Goal: Information Seeking & Learning: Understand process/instructions

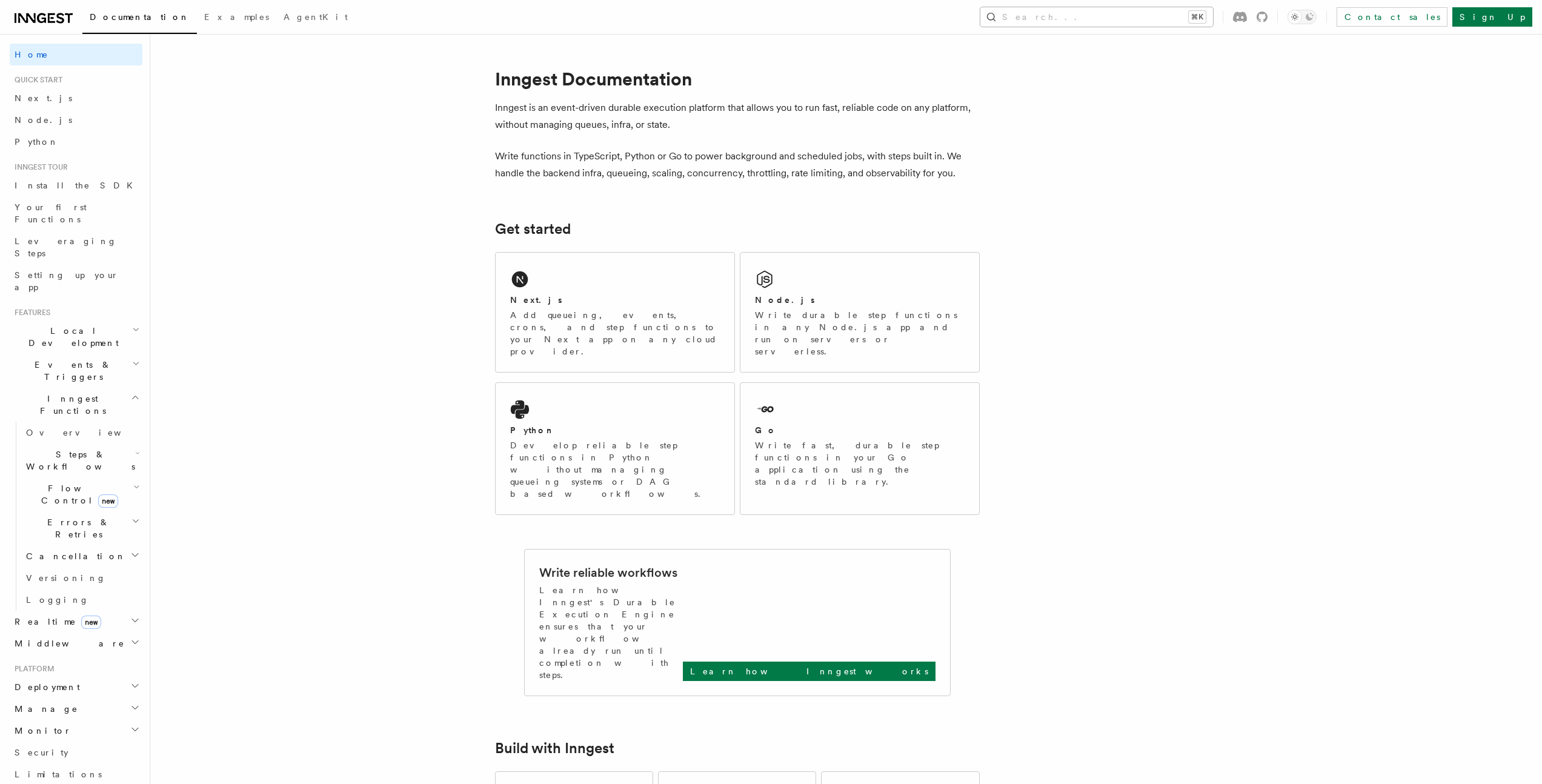
click at [1213, 18] on button "Search... ⌘K" at bounding box center [1097, 17] width 233 height 19
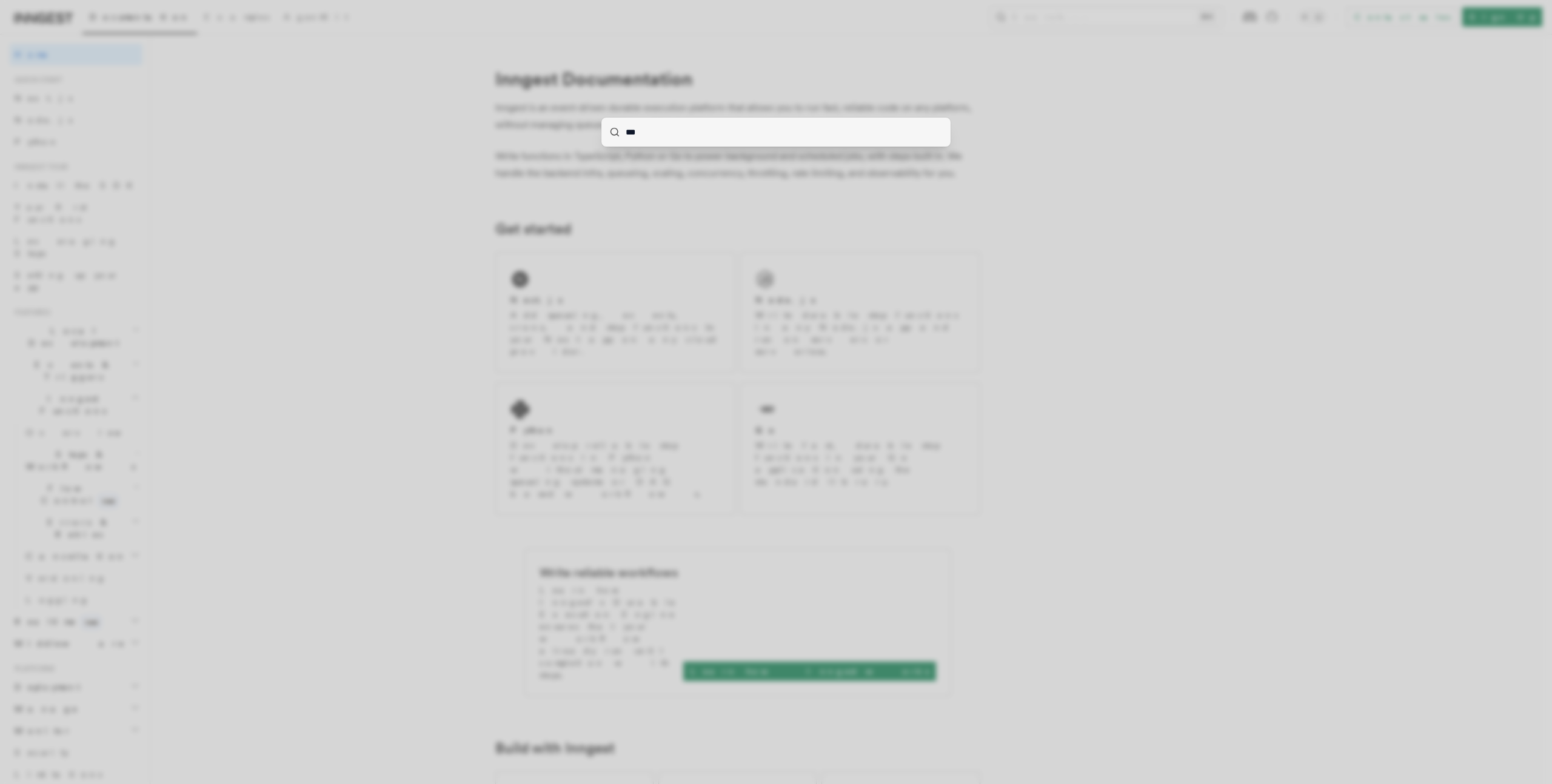
type input "****"
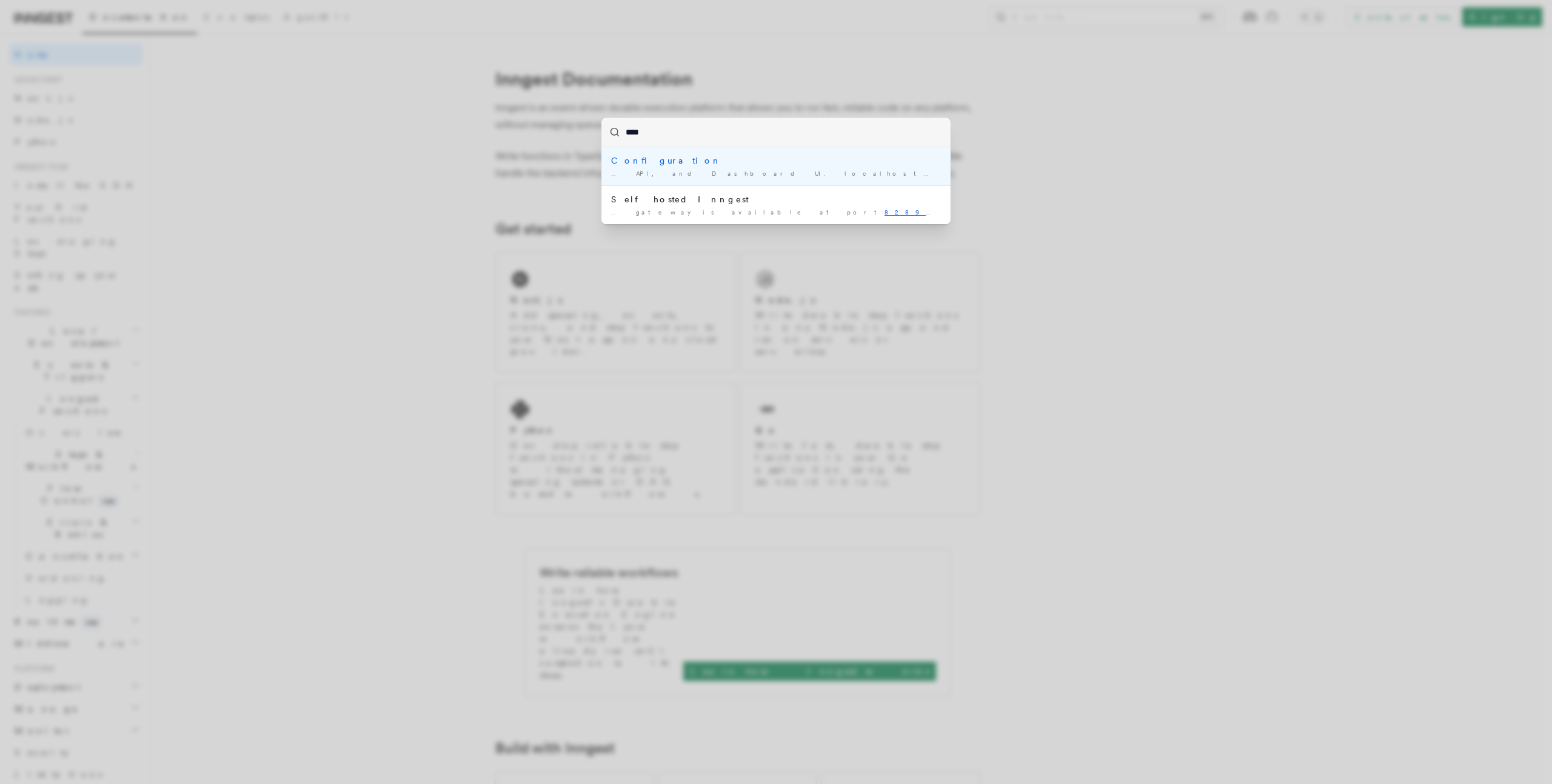
click at [630, 164] on div "Configuration" at bounding box center [776, 160] width 329 height 12
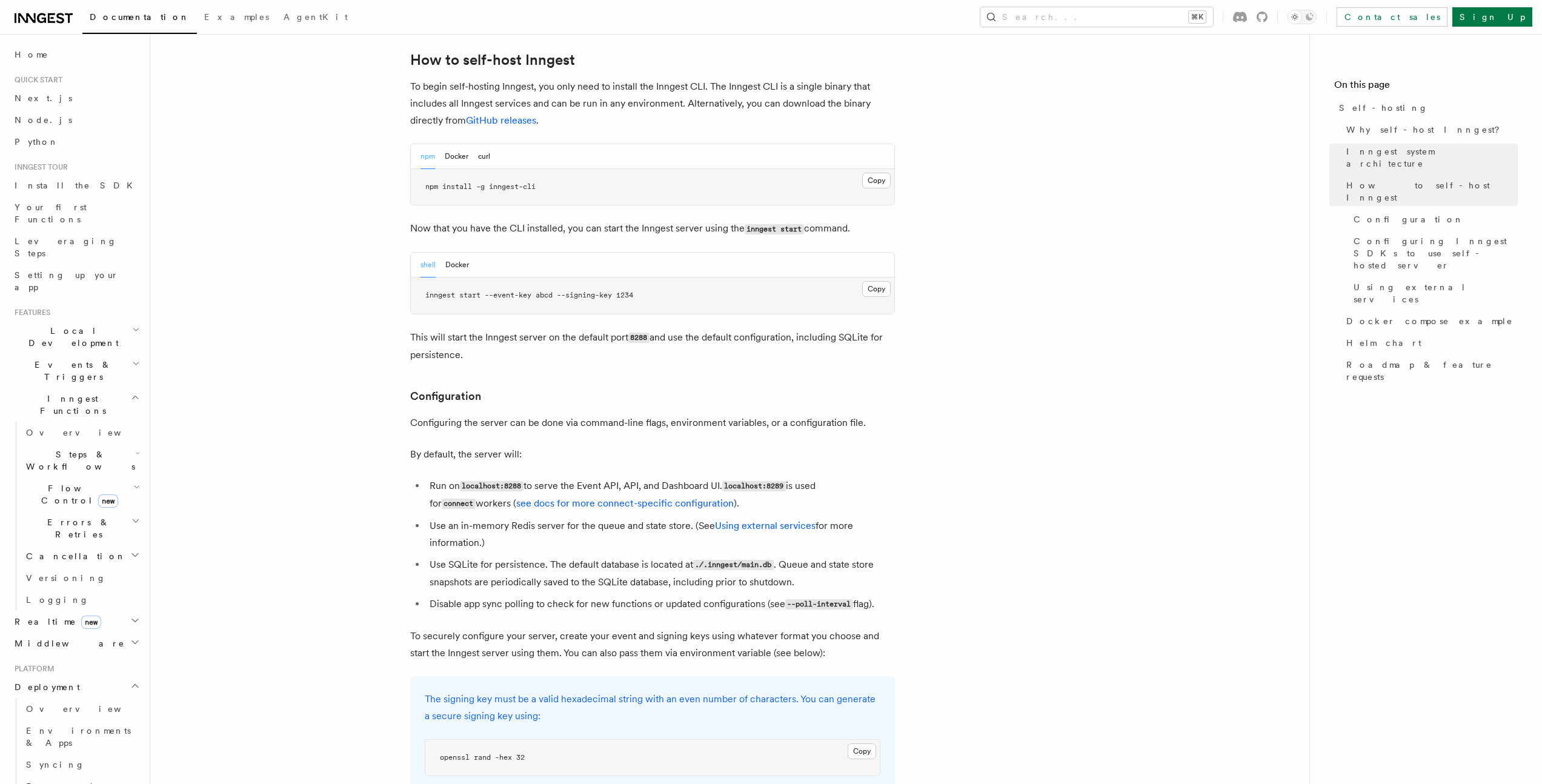
scroll to position [1226, 0]
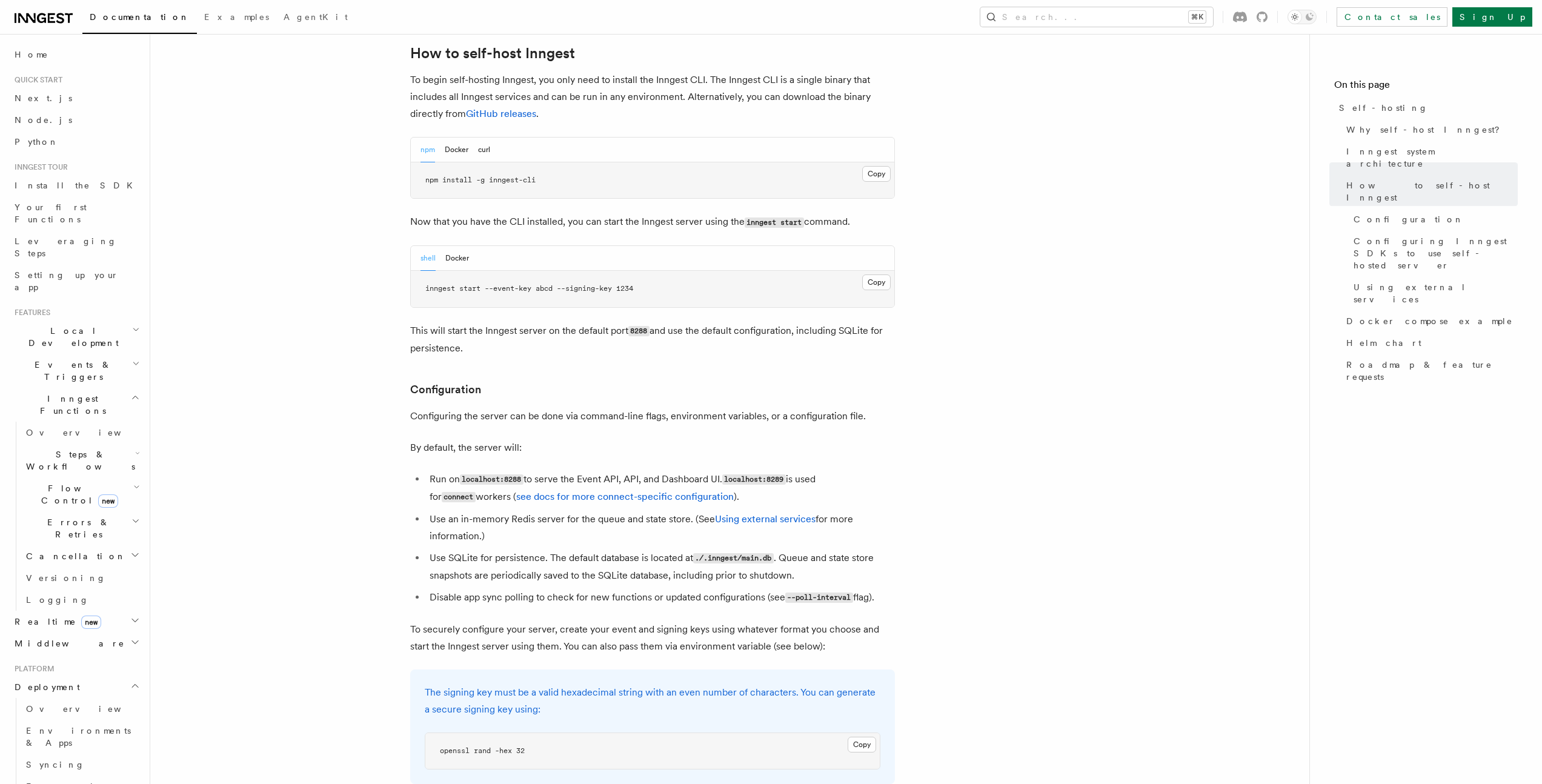
click at [850, 471] on li "Run on localhost:8288 to serve the Event API, API, and Dashboard UI. localhost:…" at bounding box center [660, 488] width 469 height 35
click at [475, 492] on code "connect" at bounding box center [459, 497] width 34 height 10
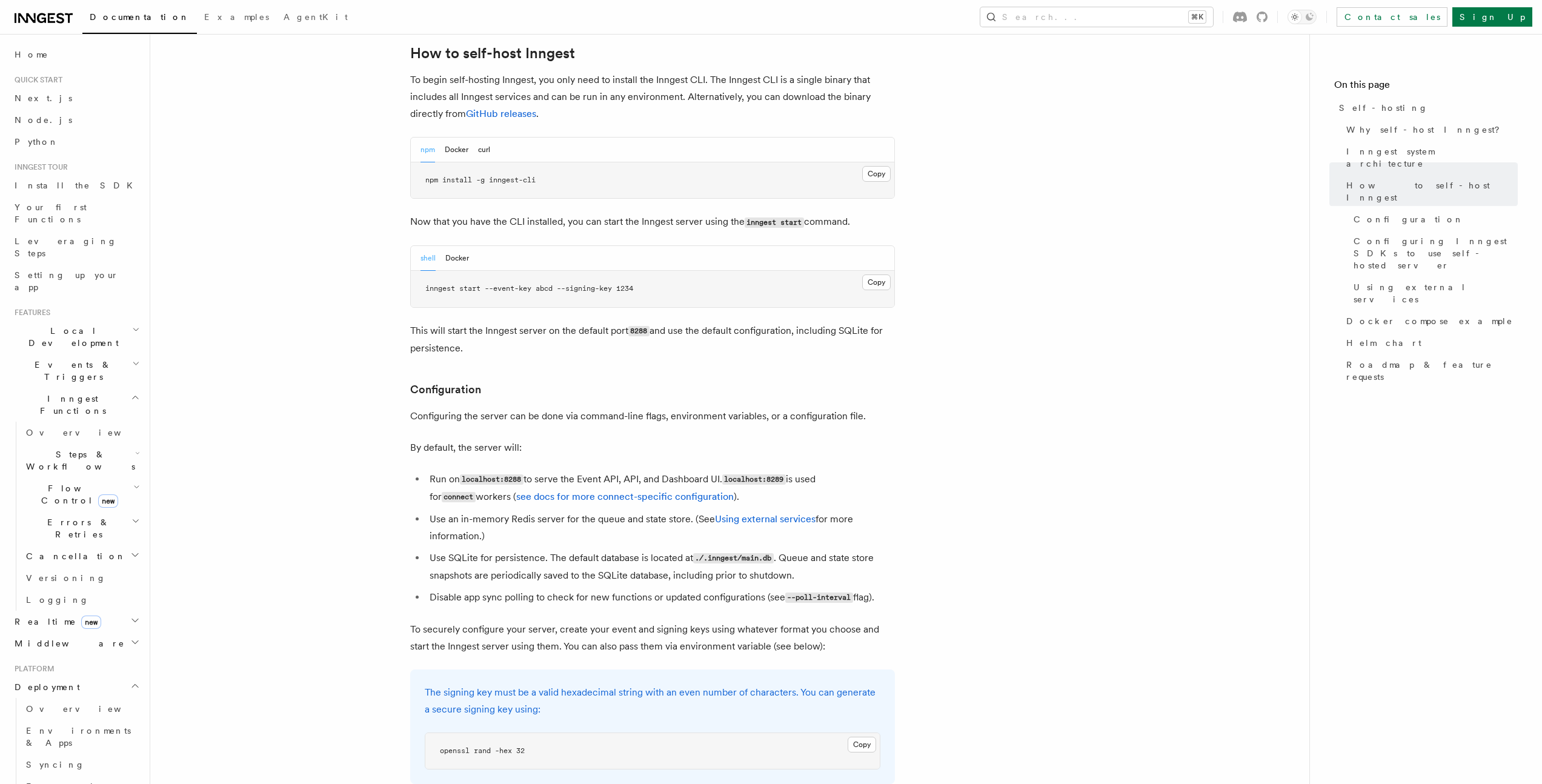
click at [630, 475] on ul "Run on localhost:8288 to serve the Event API, API, and Dashboard UI. localhost:…" at bounding box center [652, 539] width 484 height 136
click at [634, 491] on link "see docs for more connect-specific configuration" at bounding box center [625, 496] width 218 height 11
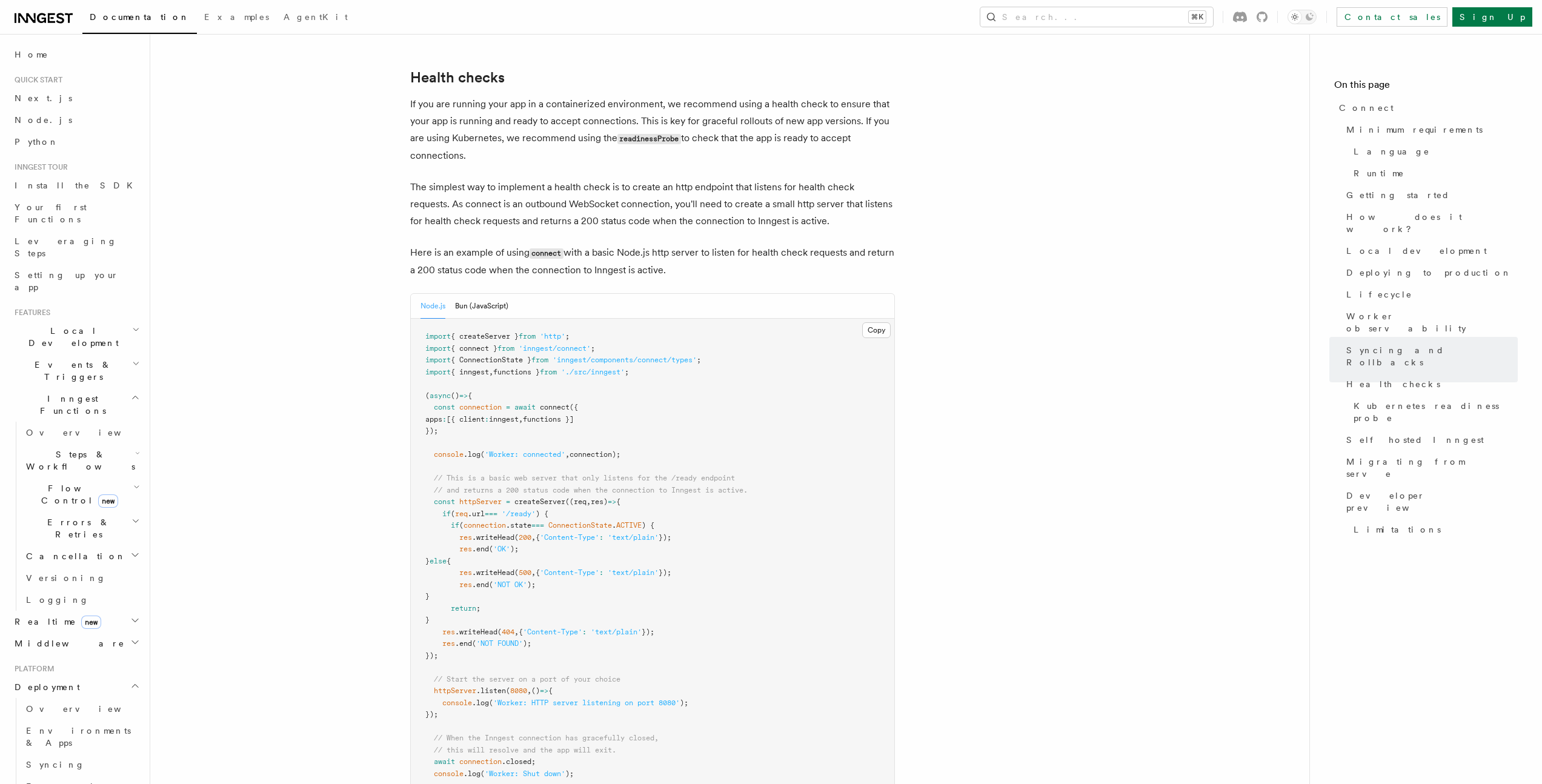
scroll to position [4937, 0]
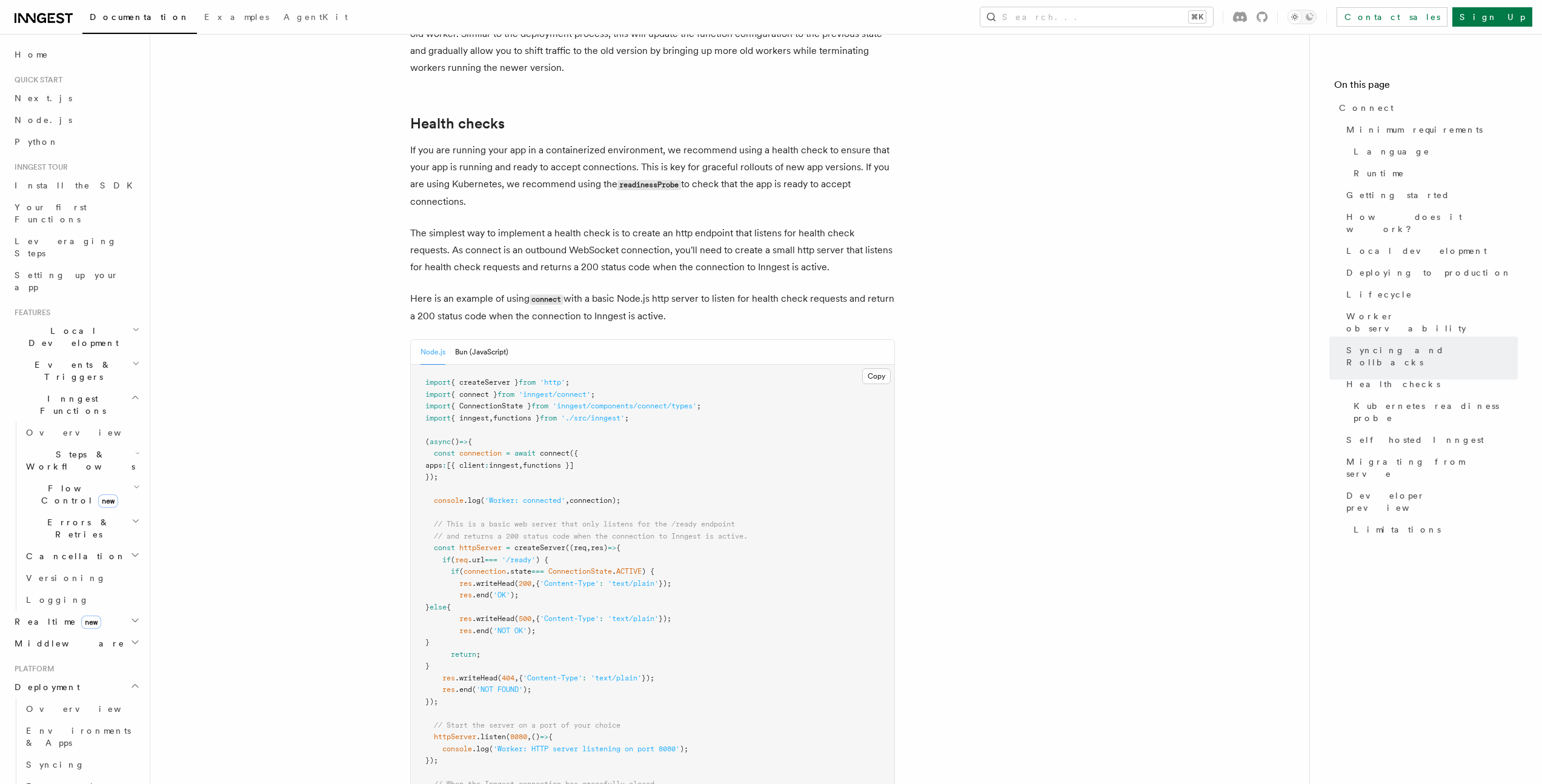
scroll to position [4890, 0]
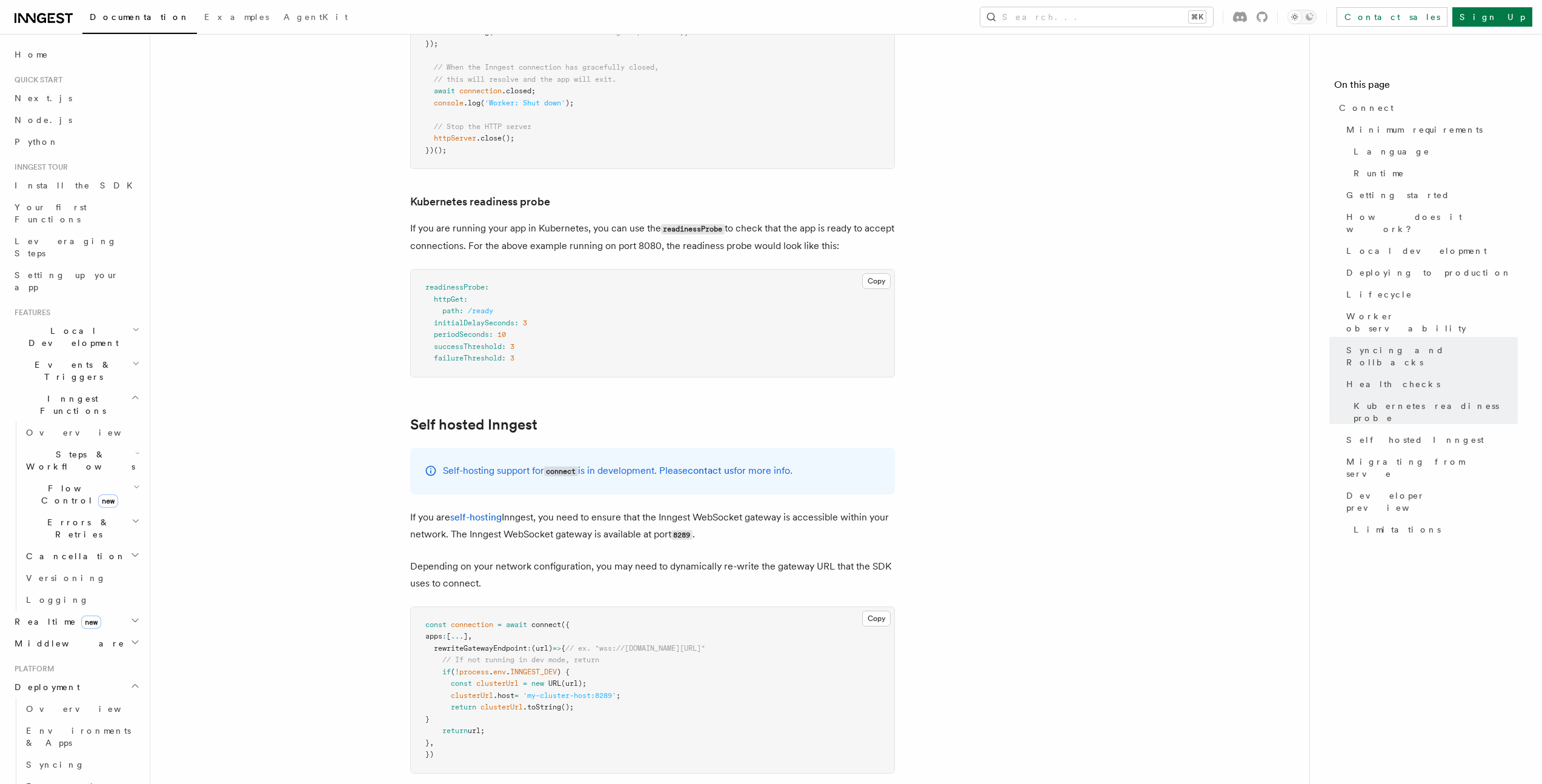
drag, startPoint x: 371, startPoint y: 422, endPoint x: 383, endPoint y: 380, distance: 43.7
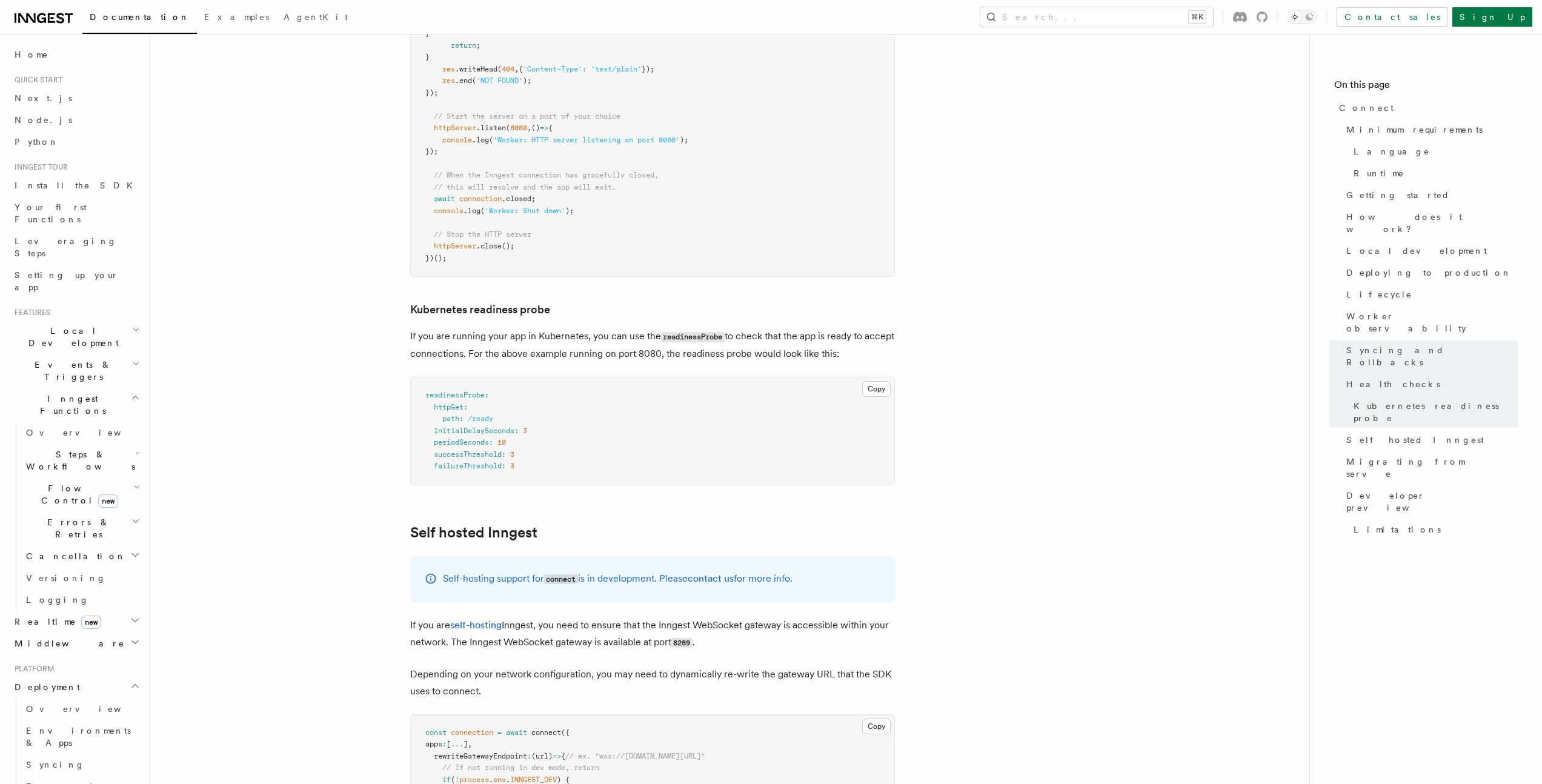
scroll to position [5375, 0]
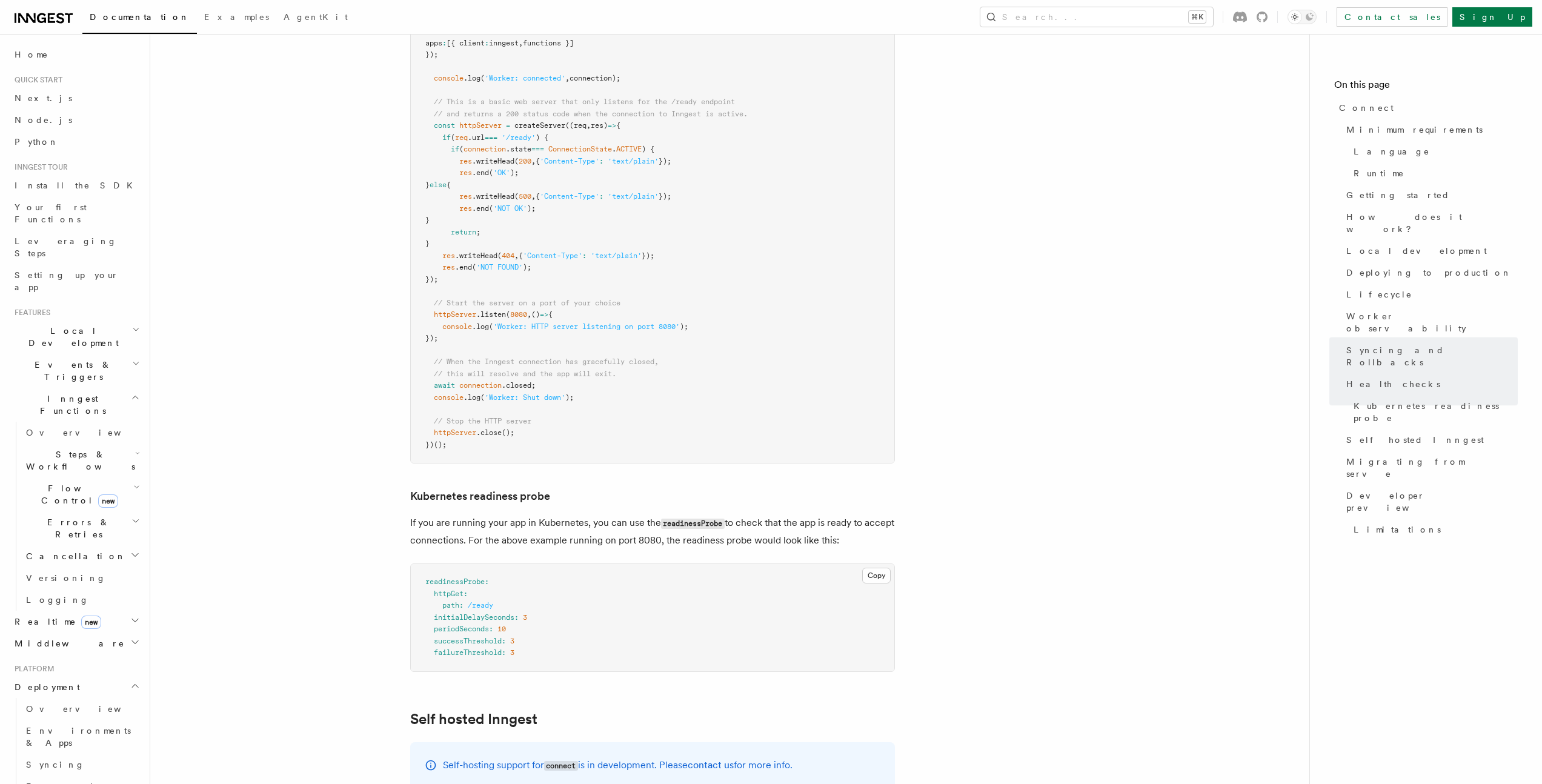
click at [480, 564] on pre "readinessProbe : httpGet : path : /ready initialDelaySeconds : 3 periodSeconds …" at bounding box center [652, 618] width 484 height 107
click at [487, 601] on span "/ready" at bounding box center [481, 605] width 25 height 8
copy span "ready"
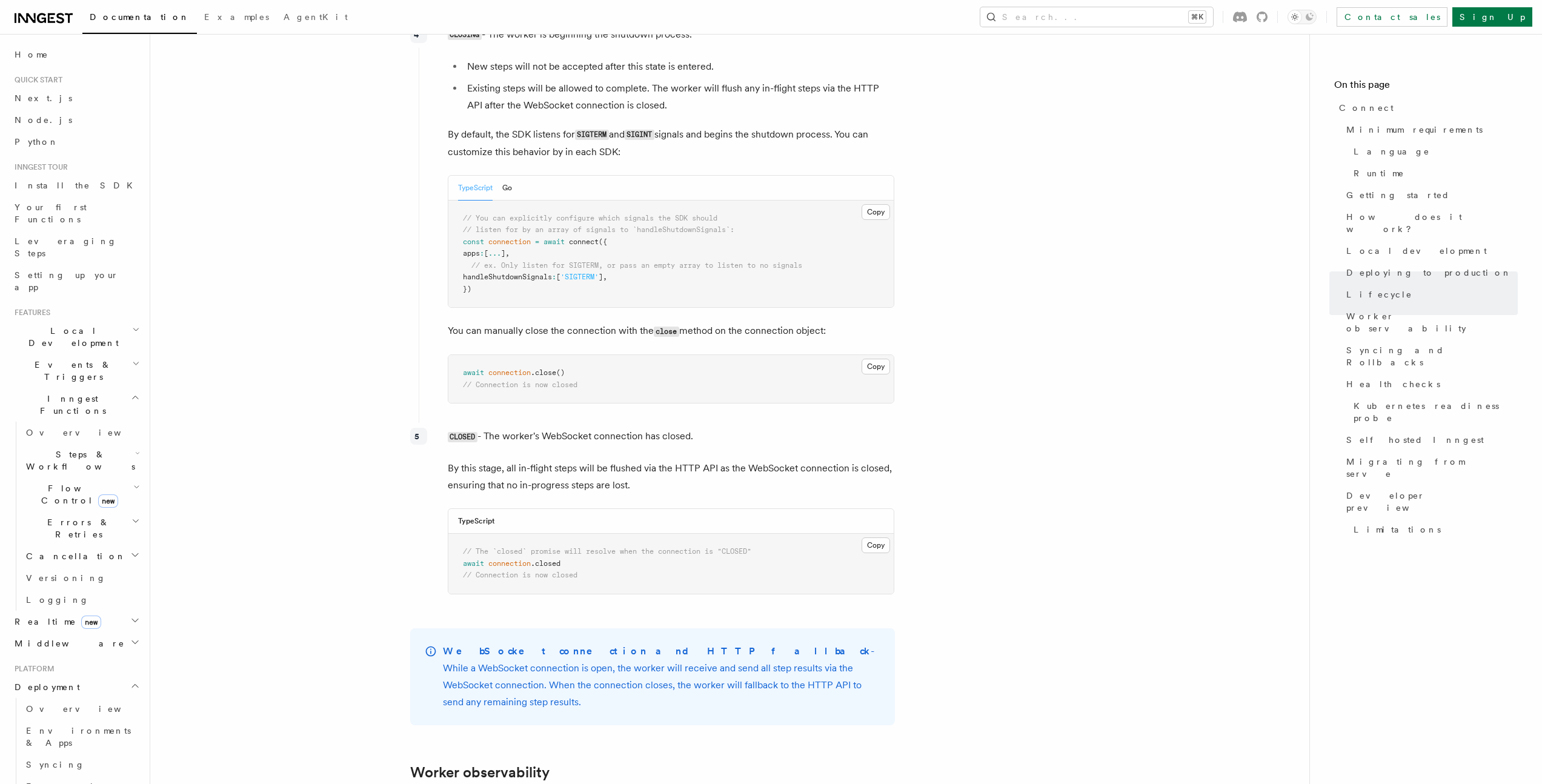
click at [338, 394] on article "Platform Deployment Connect These docs are part of a developer preview for Inng…" at bounding box center [730, 209] width 1120 height 7306
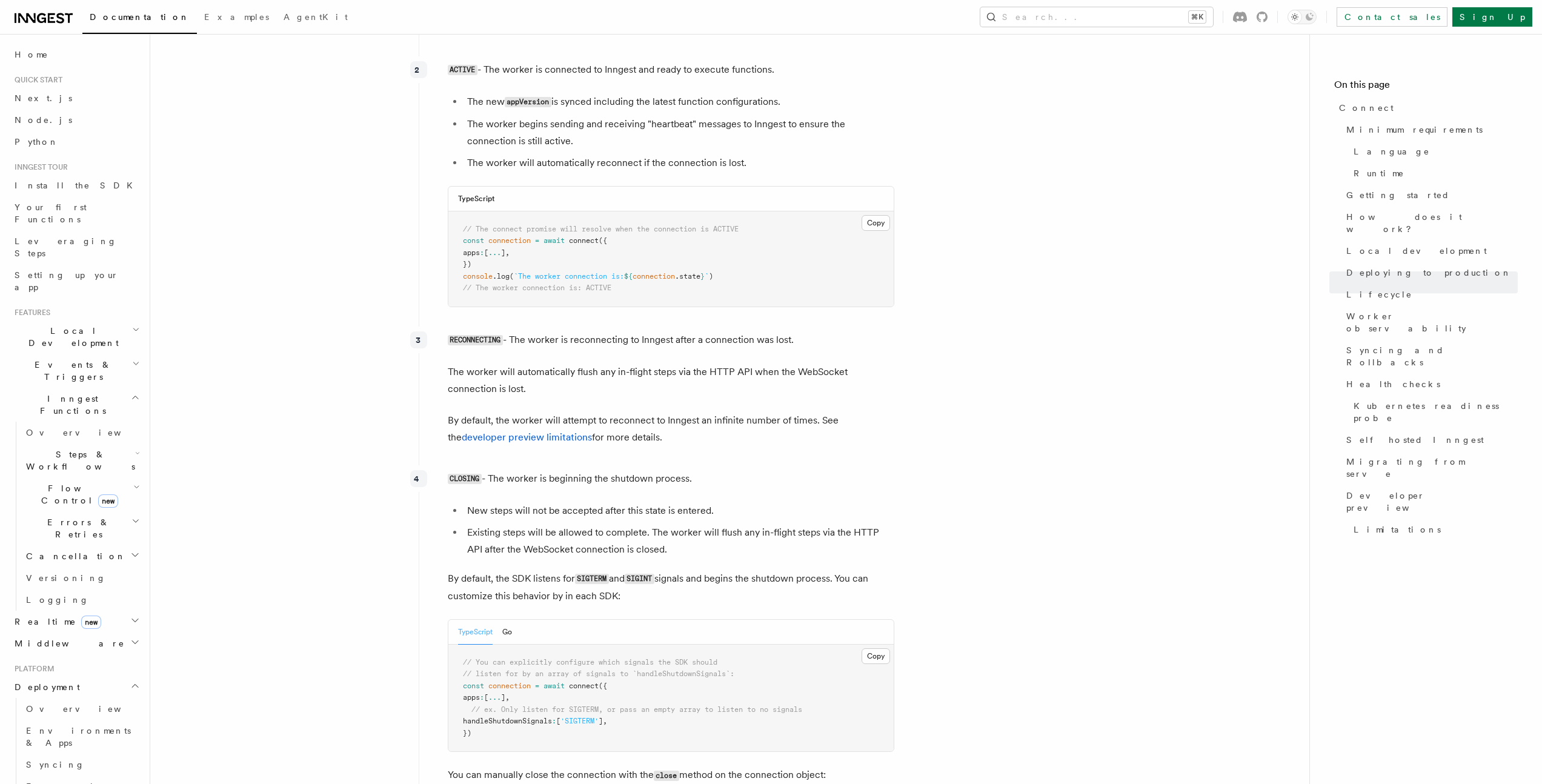
click at [345, 391] on article "Platform Deployment Connect These docs are part of a developer preview for Inng…" at bounding box center [730, 653] width 1120 height 7306
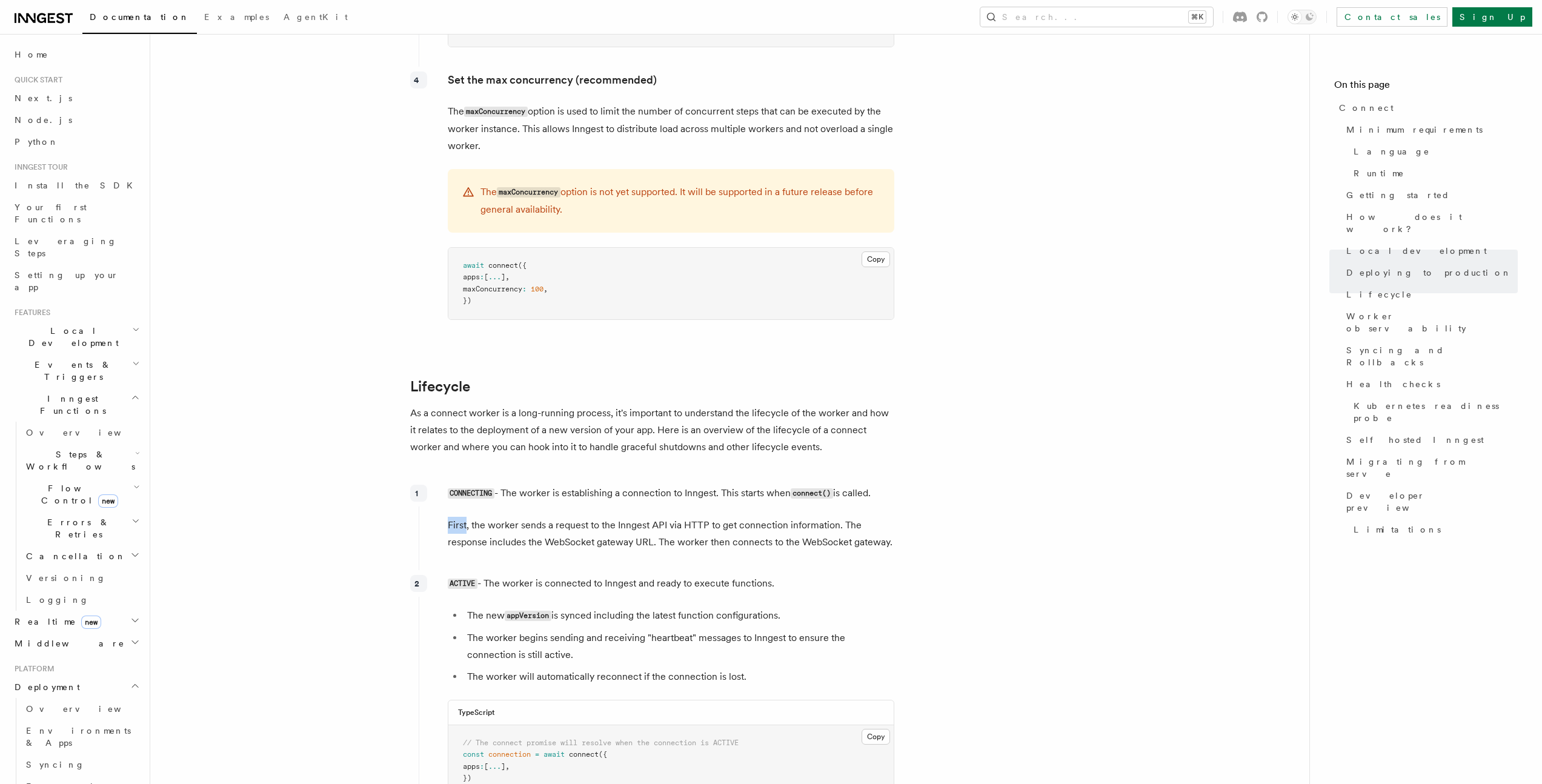
scroll to position [2166, 0]
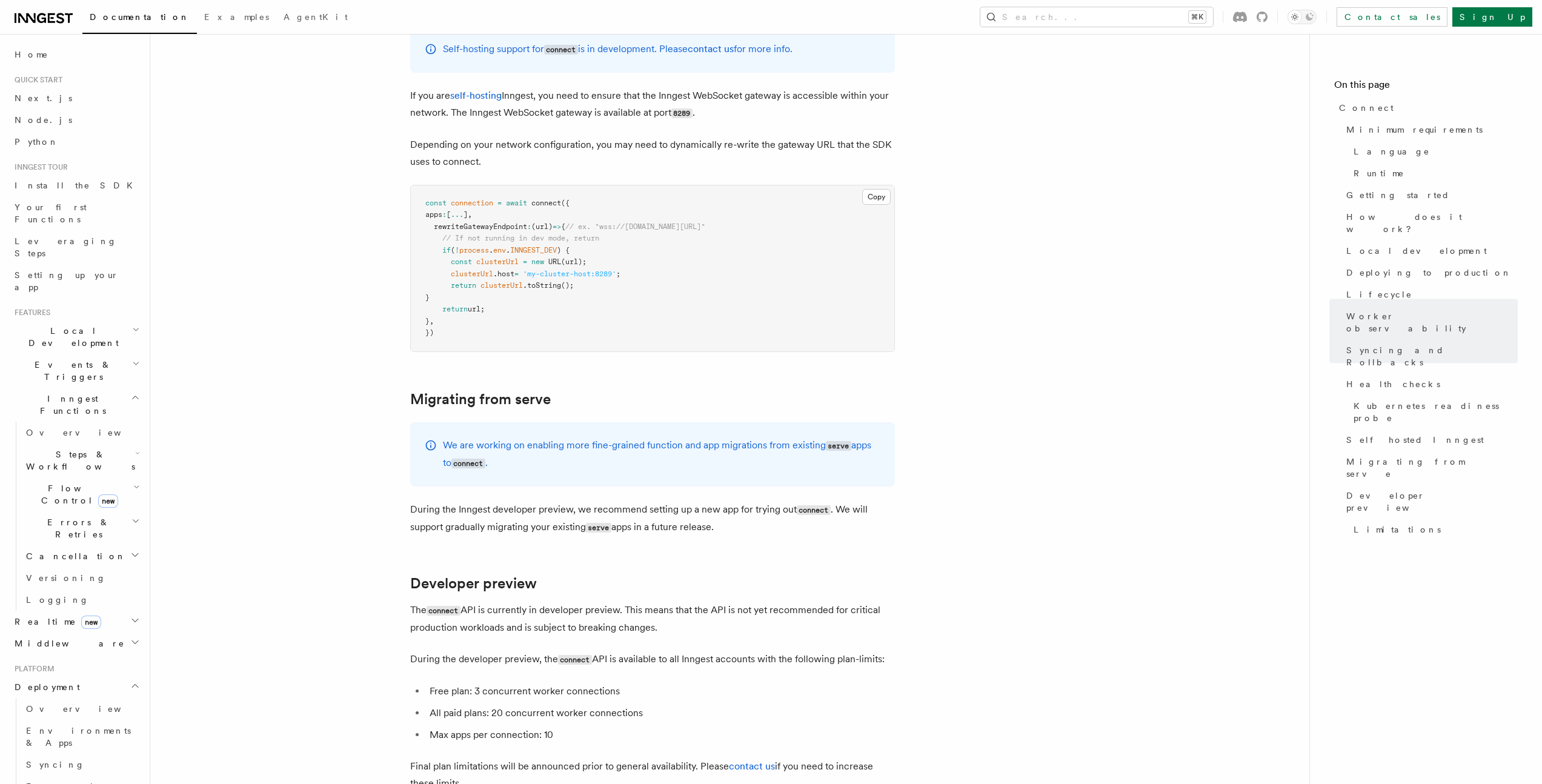
scroll to position [6216, 0]
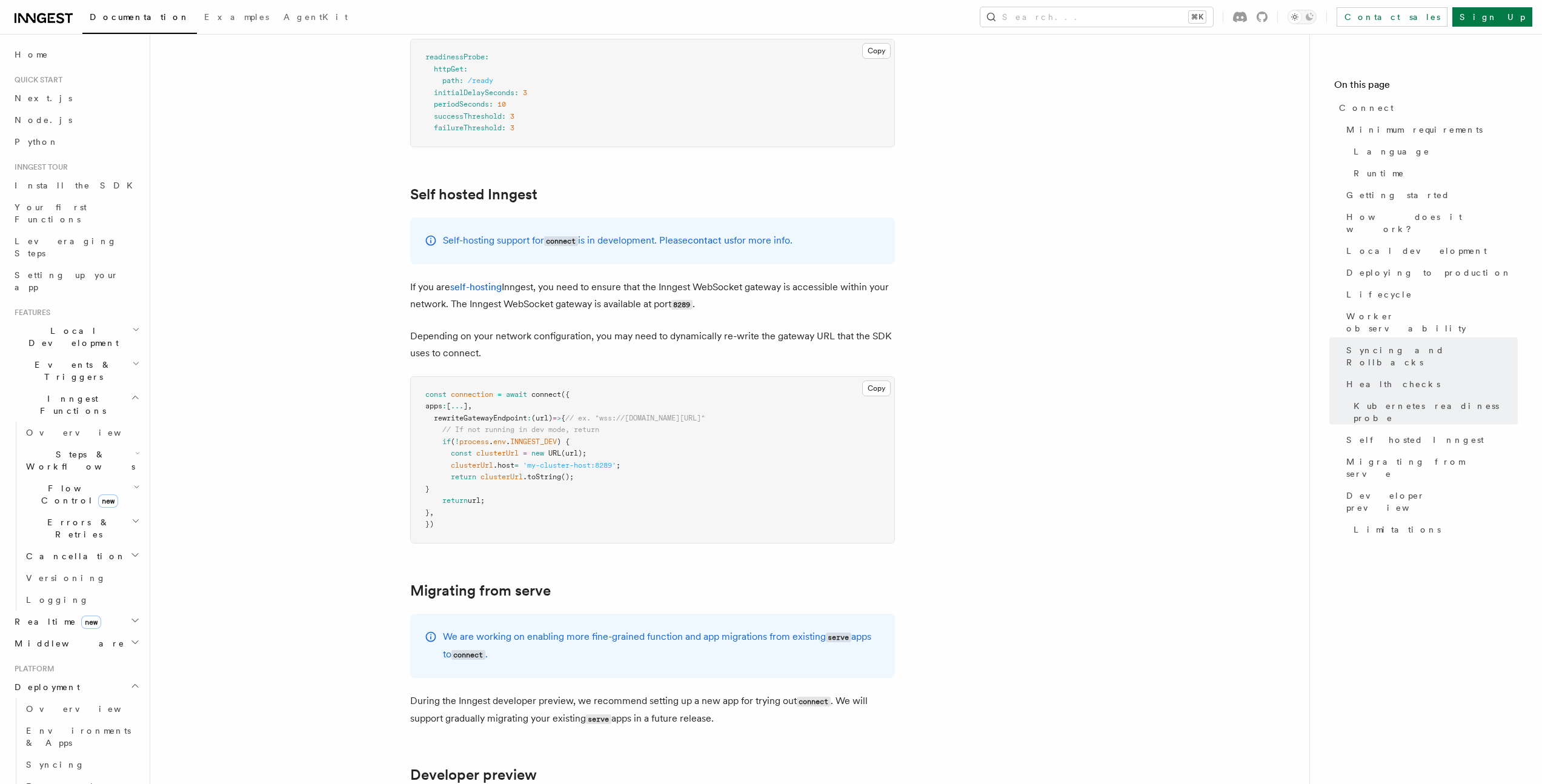
drag, startPoint x: 332, startPoint y: 338, endPoint x: 333, endPoint y: 295, distance: 43.0
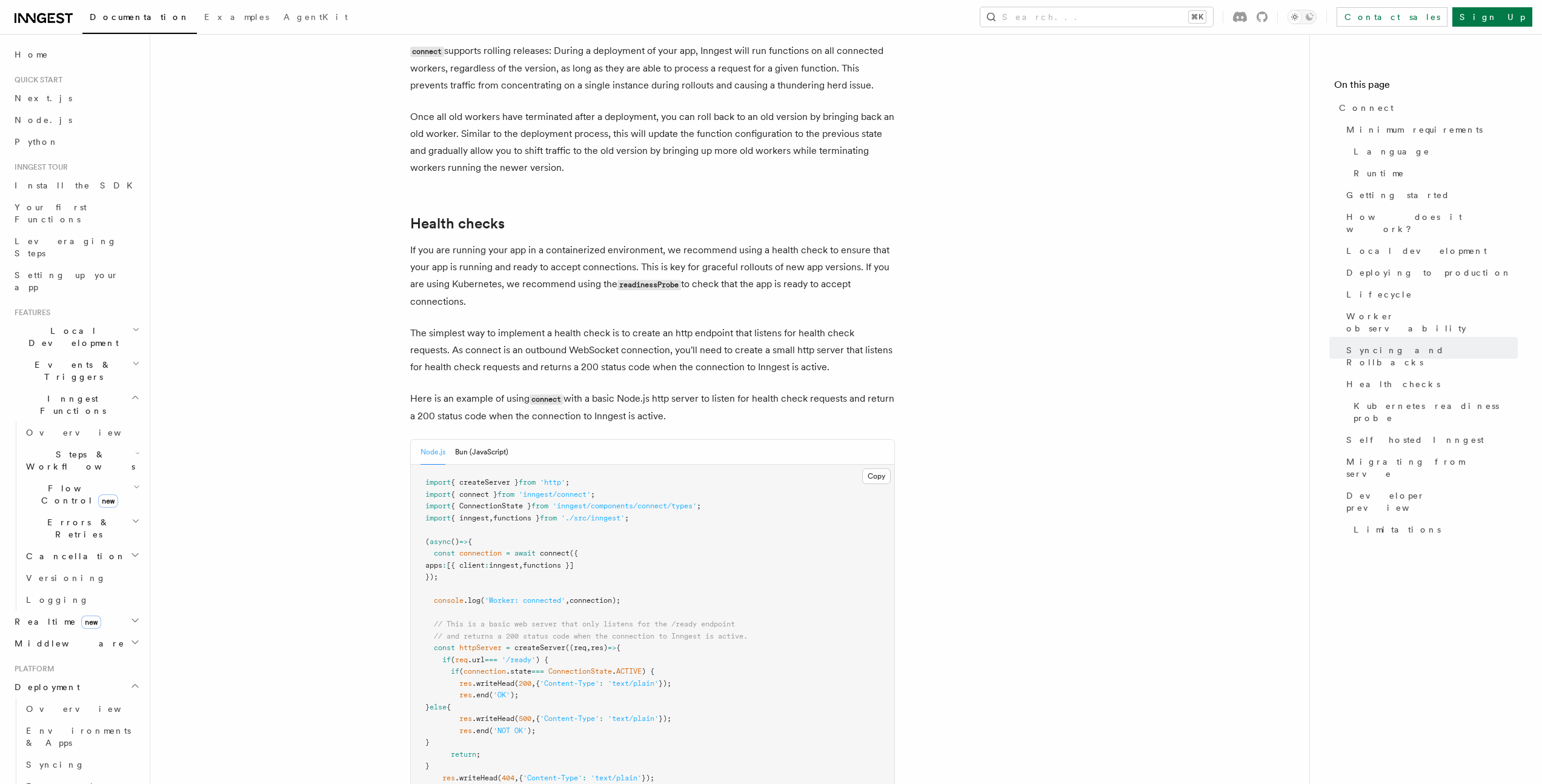
scroll to position [4603, 0]
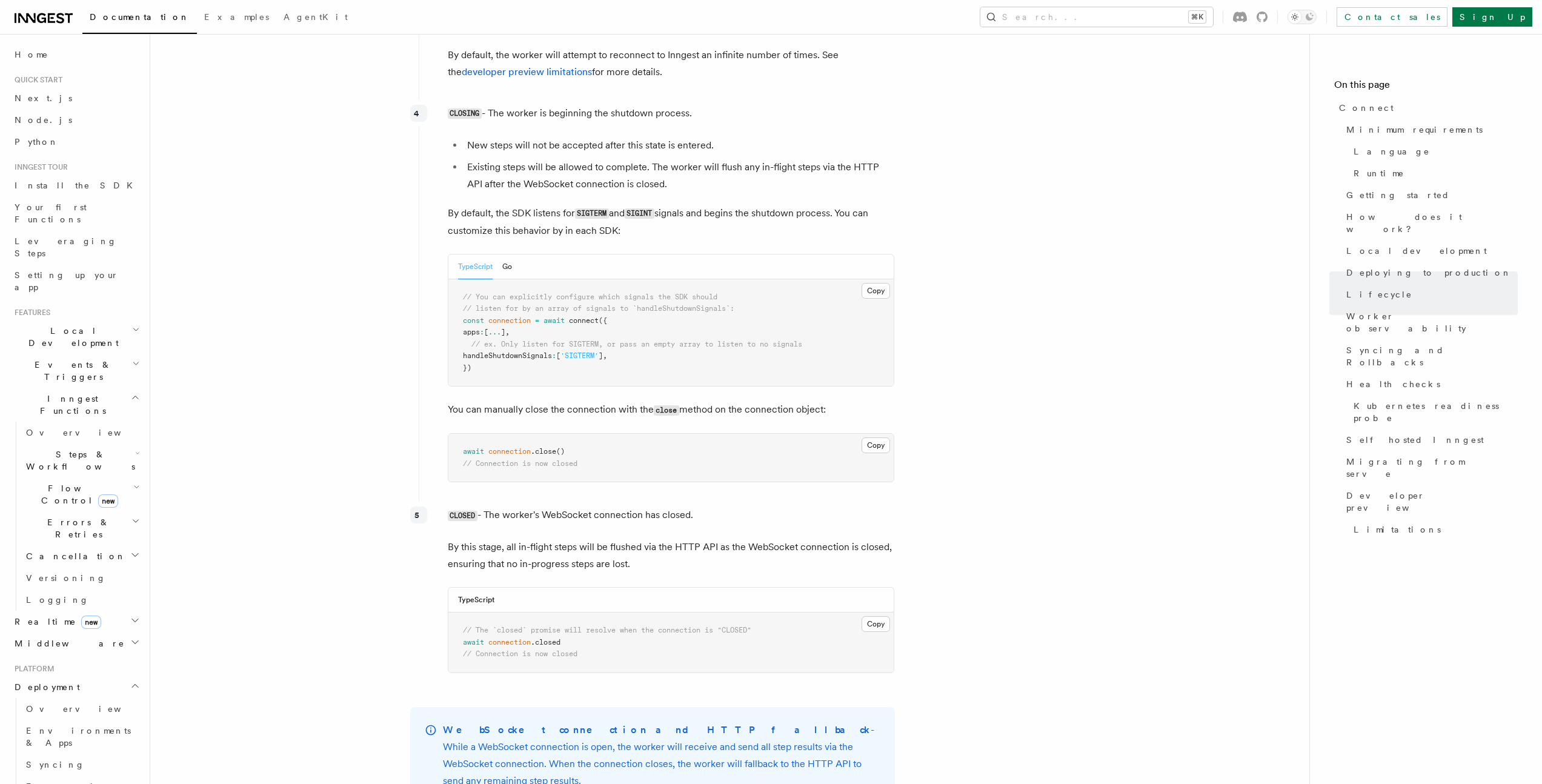
click at [381, 304] on article "Platform Deployment Connect These docs are part of a developer preview for Inng…" at bounding box center [730, 287] width 1120 height 7306
click at [384, 303] on article "Platform Deployment Connect These docs are part of a developer preview for Inng…" at bounding box center [730, 287] width 1120 height 7306
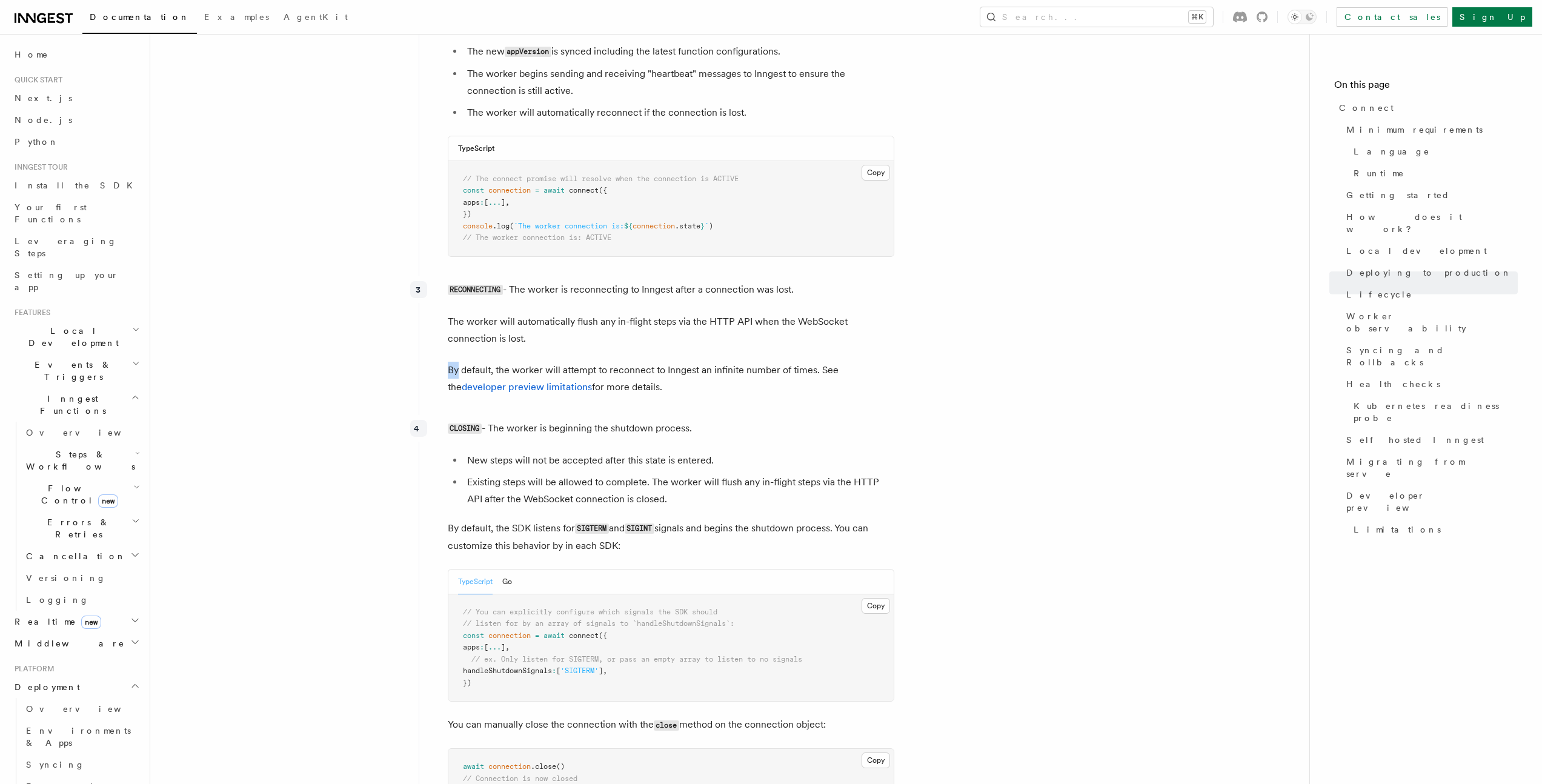
click at [384, 303] on article "Platform Deployment Connect These docs are part of a developer preview for Inng…" at bounding box center [730, 602] width 1120 height 7306
click at [371, 303] on article "Platform Deployment Connect These docs are part of a developer preview for Inng…" at bounding box center [730, 602] width 1120 height 7306
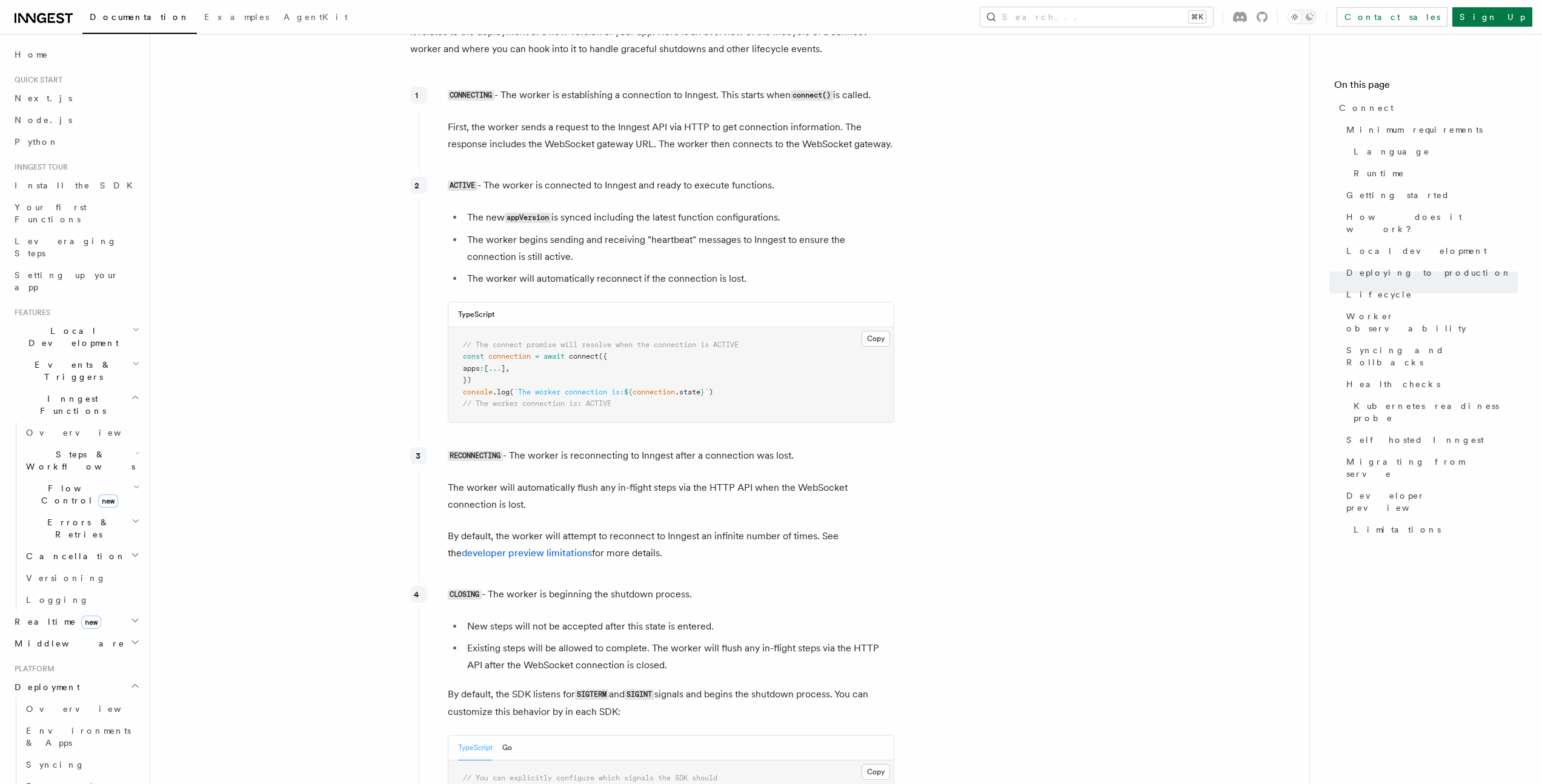
click at [376, 303] on article "Platform Deployment Connect These docs are part of a developer preview for Inng…" at bounding box center [730, 768] width 1120 height 7306
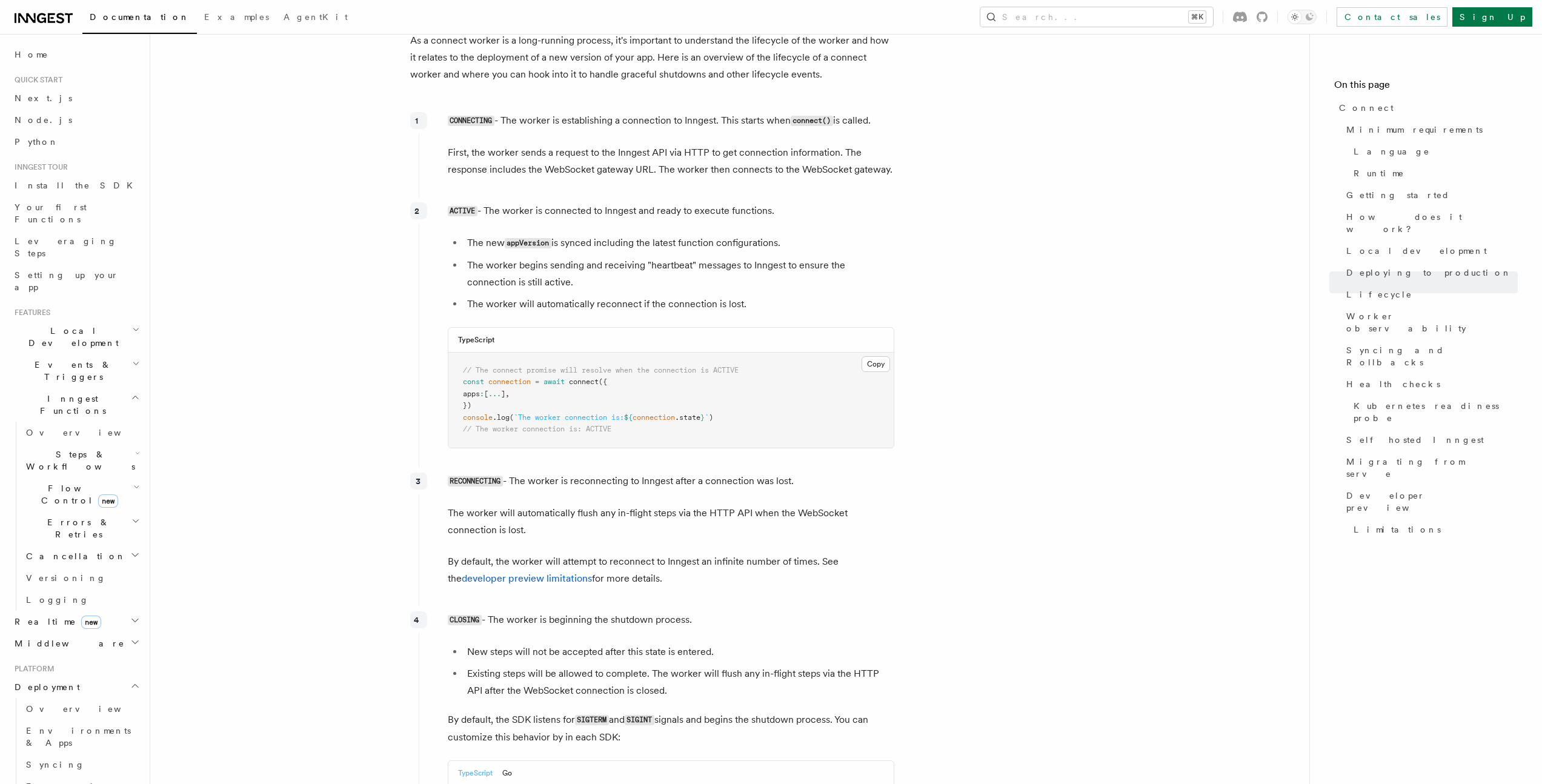
scroll to position [2664, 0]
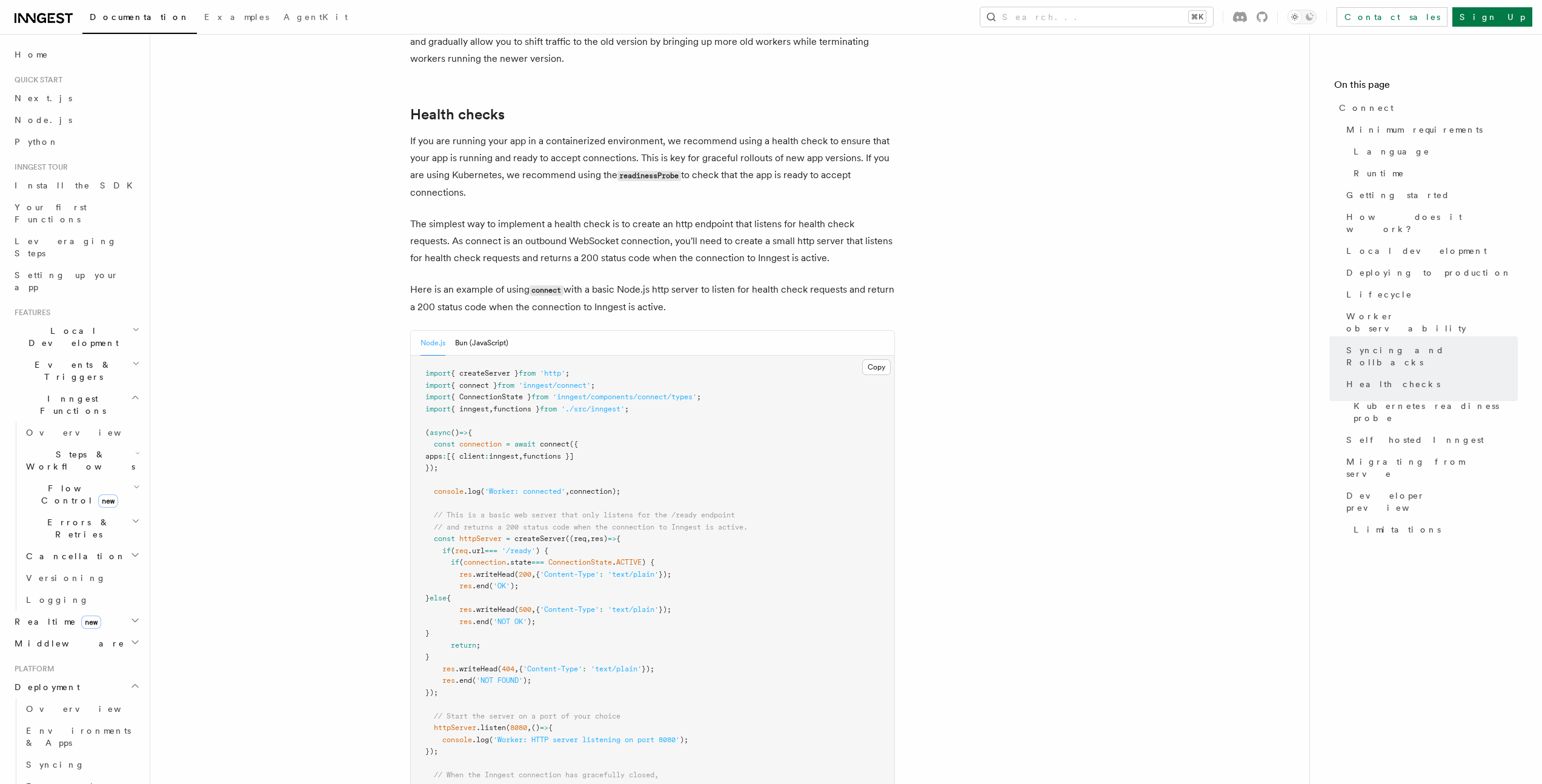
scroll to position [4899, 0]
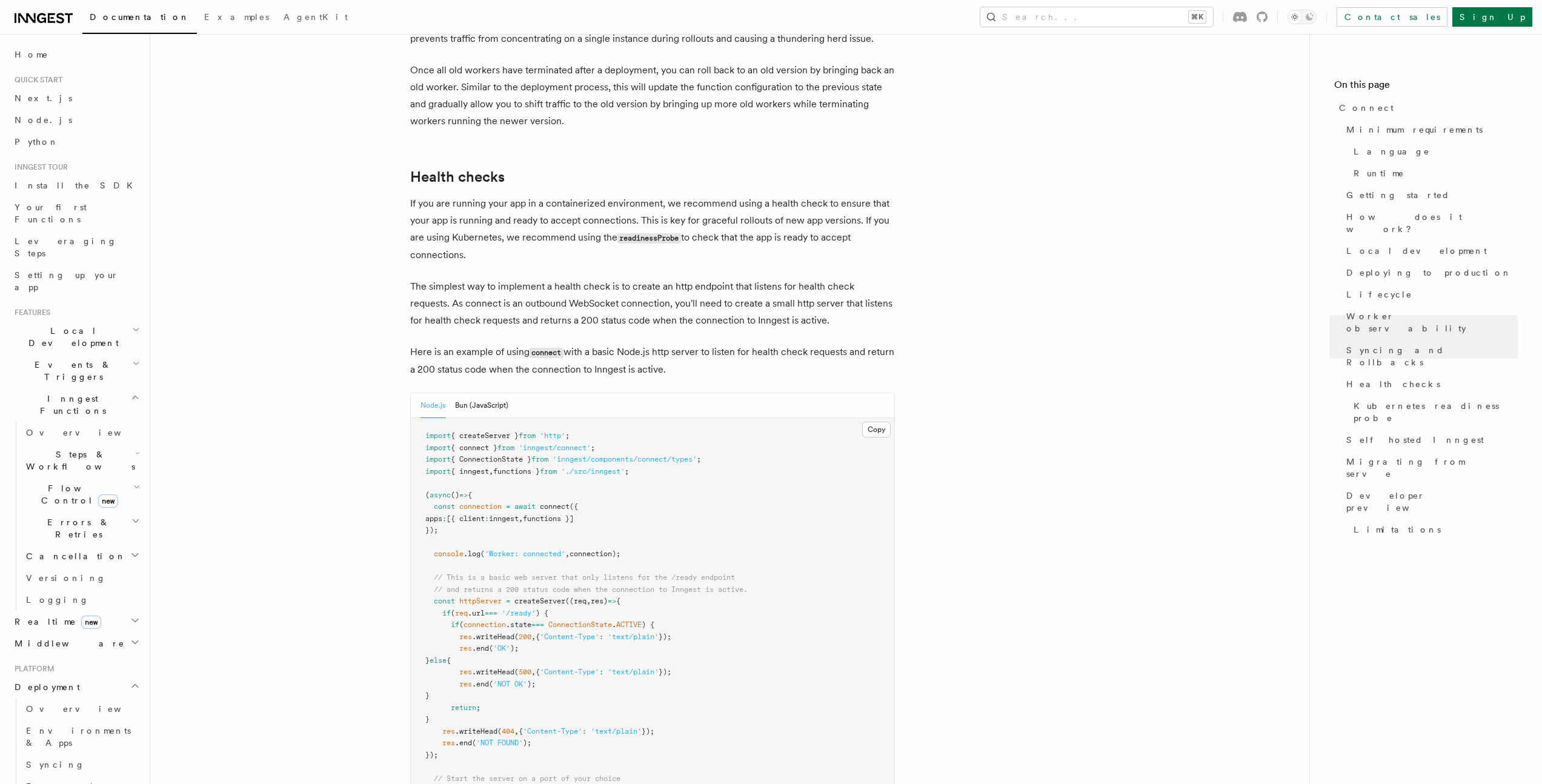
click at [529, 455] on span "{ ConnectionState }" at bounding box center [491, 459] width 80 height 8
